Goal: Information Seeking & Learning: Learn about a topic

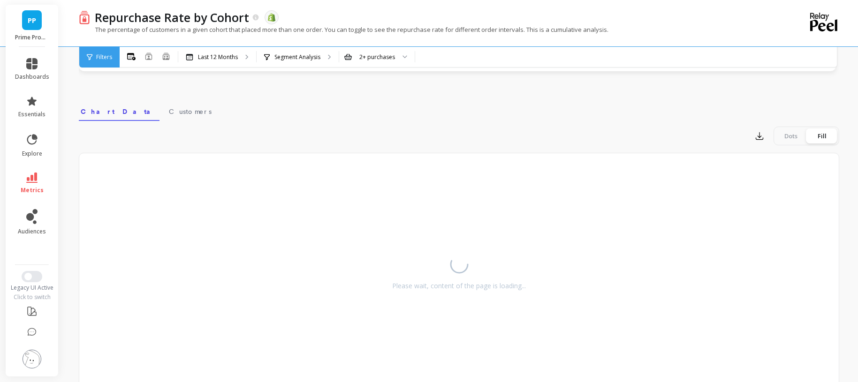
scroll to position [126, 0]
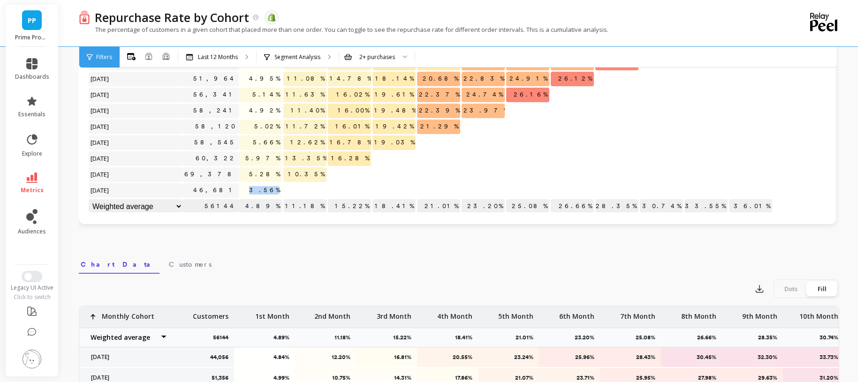
drag, startPoint x: 278, startPoint y: 190, endPoint x: 289, endPoint y: 191, distance: 11.3
click at [289, 191] on div "Click to create an audience 44,056 4.84% 12.20% 16.81% 20.55% 23.24% 25.96% 28.…" at bounding box center [430, 103] width 685 height 223
copy span "3.56%"
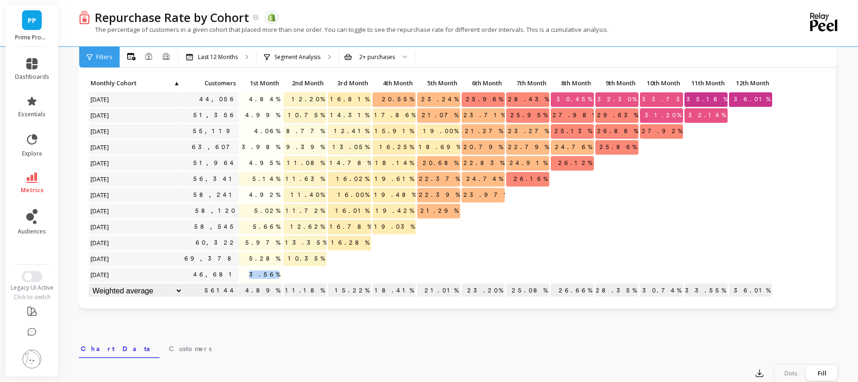
scroll to position [43, 0]
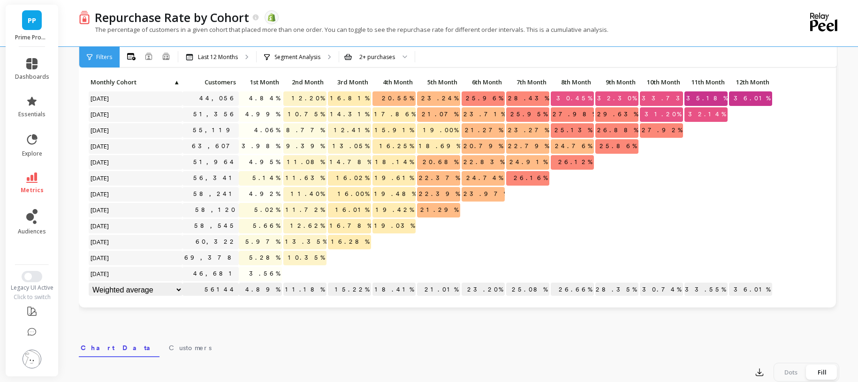
click at [178, 83] on span "▲" at bounding box center [176, 82] width 7 height 8
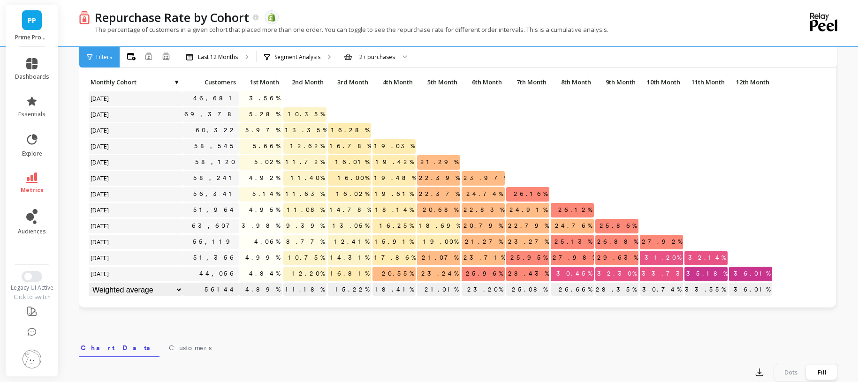
click at [178, 83] on span "▼" at bounding box center [176, 82] width 7 height 8
